Goal: Task Accomplishment & Management: Manage account settings

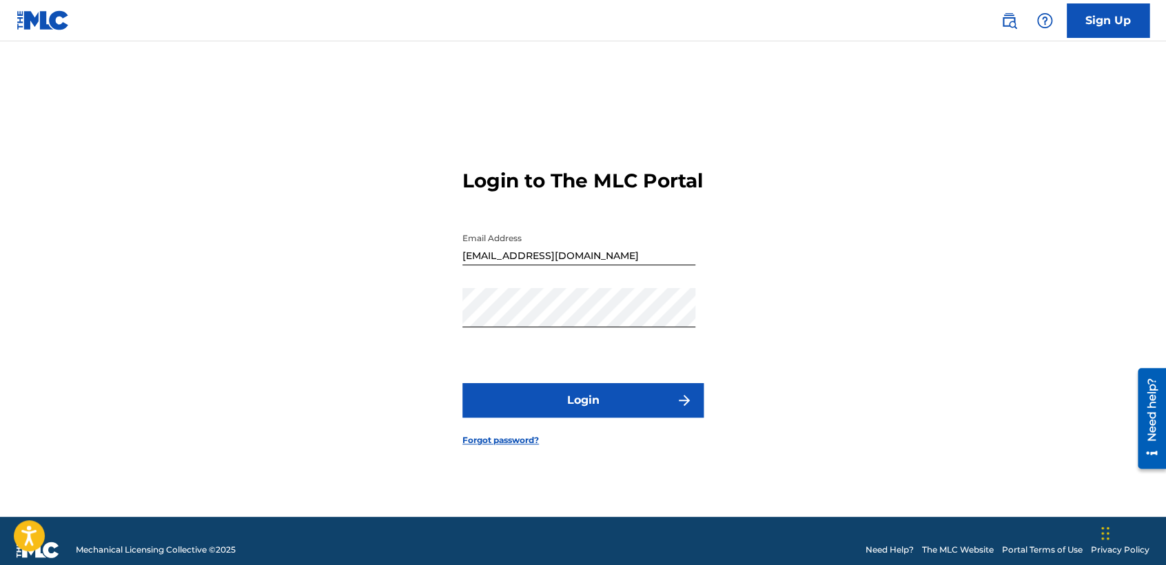
click at [317, 219] on div "Login to The MLC Portal Email Address [EMAIL_ADDRESS][DOMAIN_NAME] Password Log…" at bounding box center [583, 296] width 965 height 441
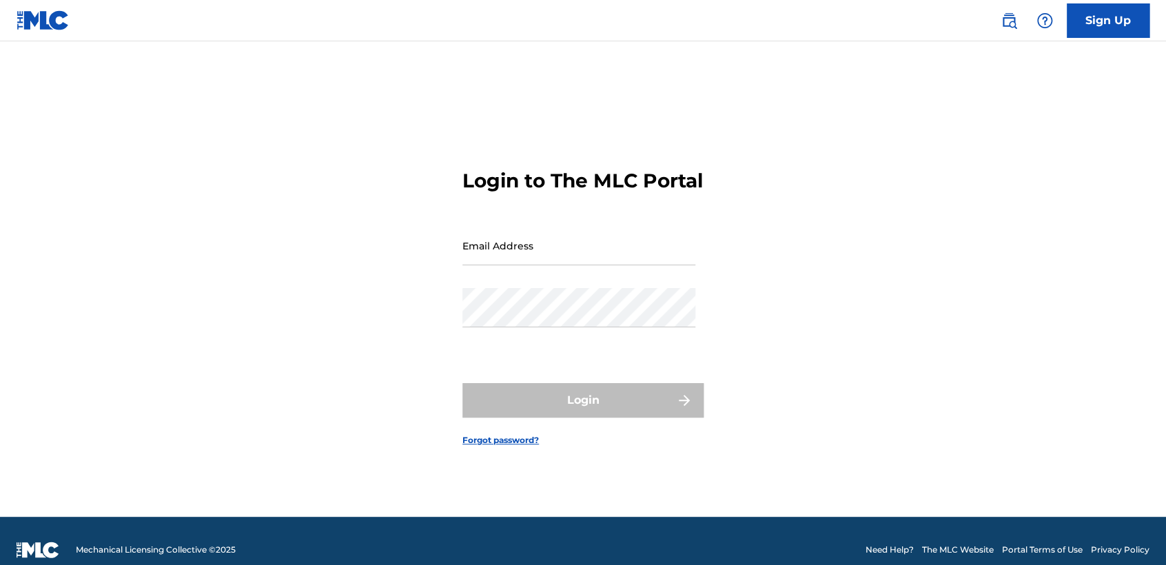
drag, startPoint x: 0, startPoint y: 0, endPoint x: 360, endPoint y: 152, distance: 390.7
click at [360, 152] on div "Login to The MLC Portal Email Address Password Login Forgot password?" at bounding box center [583, 296] width 965 height 441
type input "[EMAIL_ADDRESS][DOMAIN_NAME]"
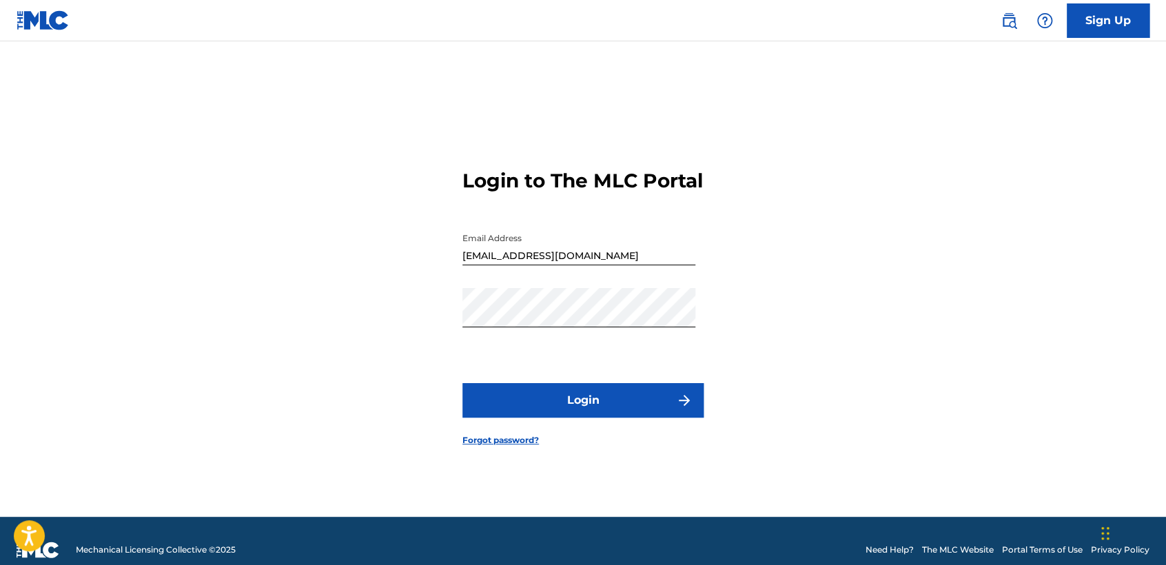
click at [618, 265] on input "[EMAIL_ADDRESS][DOMAIN_NAME]" at bounding box center [578, 245] width 233 height 39
click at [673, 212] on form "Login to The MLC Portal Email Address [EMAIL_ADDRESS][DOMAIN_NAME] Password Log…" at bounding box center [582, 296] width 241 height 441
